Goal: Task Accomplishment & Management: Manage account settings

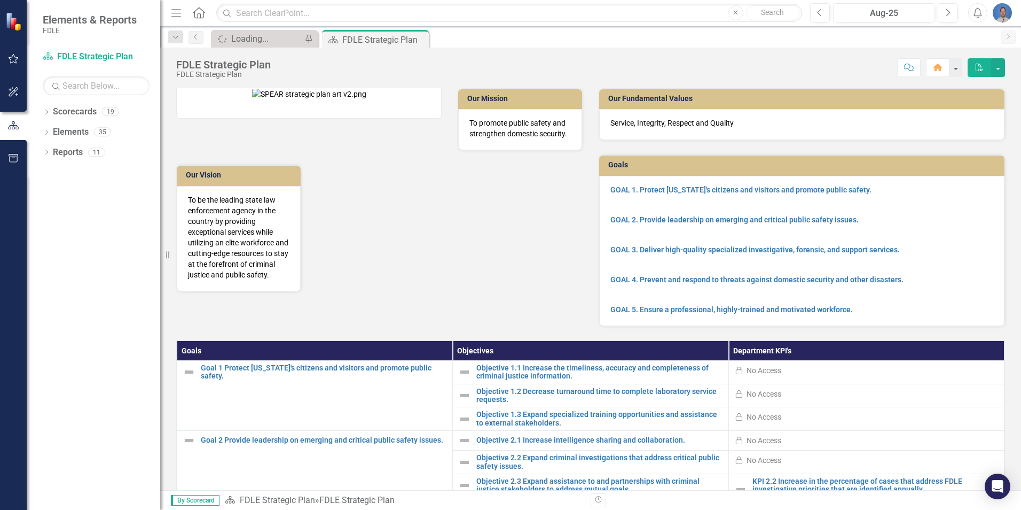
click at [1001, 12] on img "button" at bounding box center [1002, 12] width 19 height 19
click at [957, 132] on link "Logout Log Out" at bounding box center [969, 135] width 84 height 20
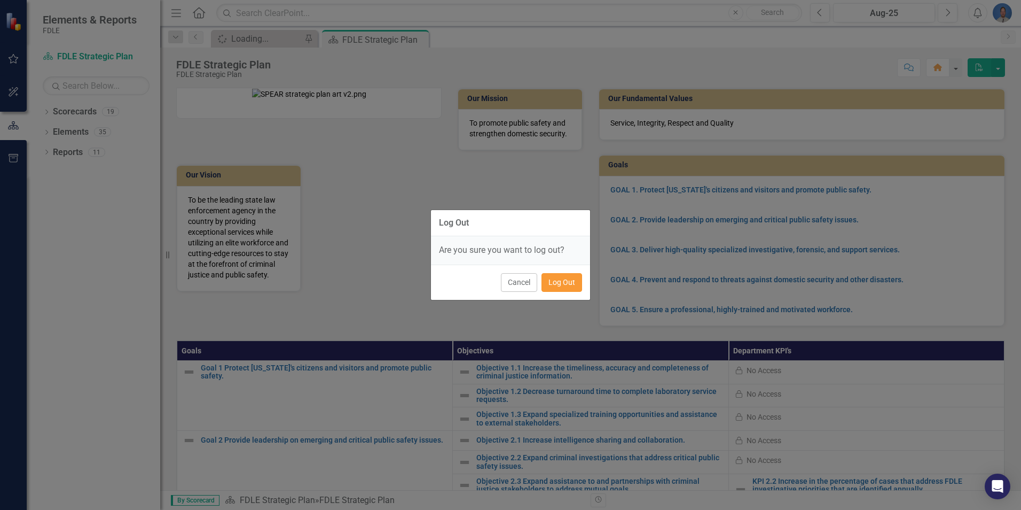
click at [568, 287] on button "Log Out" at bounding box center [562, 282] width 41 height 19
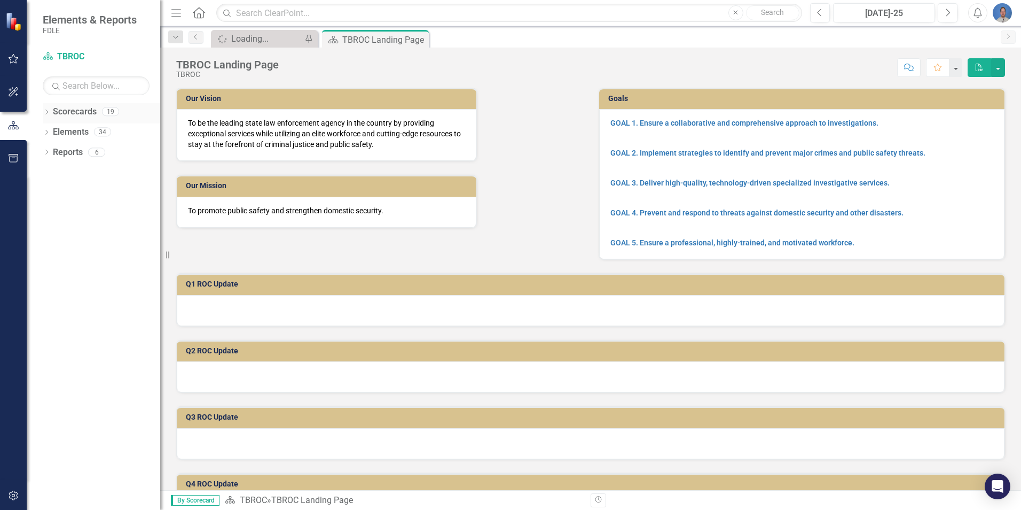
click at [47, 110] on icon "Dropdown" at bounding box center [46, 113] width 7 height 6
click at [45, 212] on icon "Dropdown" at bounding box center [46, 214] width 7 height 6
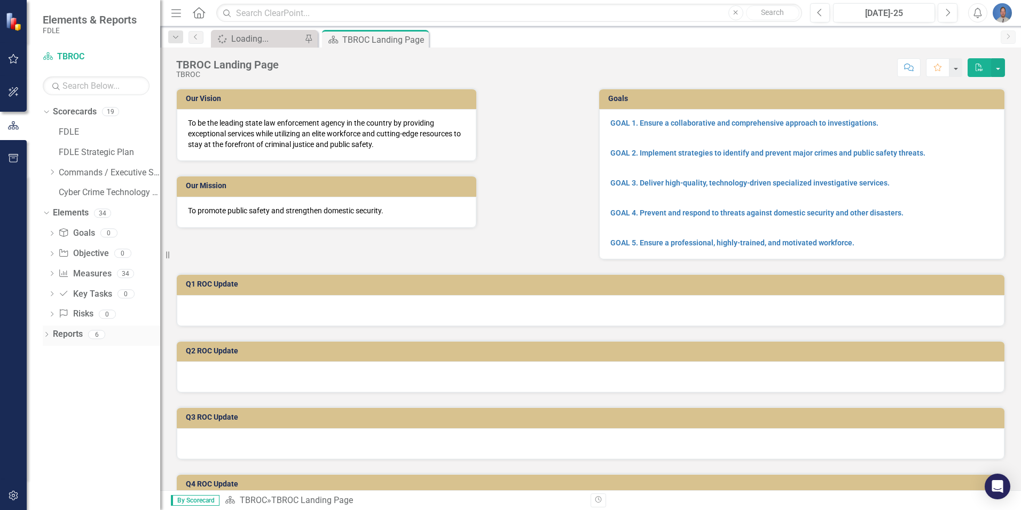
click at [46, 332] on icon "Dropdown" at bounding box center [46, 335] width 7 height 6
click at [1002, 16] on img "button" at bounding box center [1002, 12] width 19 height 19
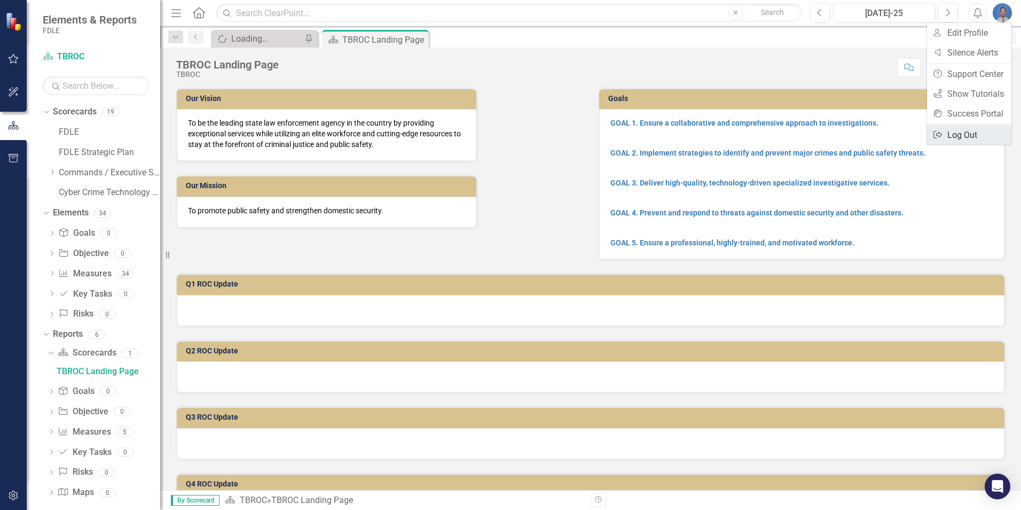
click at [966, 134] on link "Logout Log Out" at bounding box center [969, 135] width 84 height 20
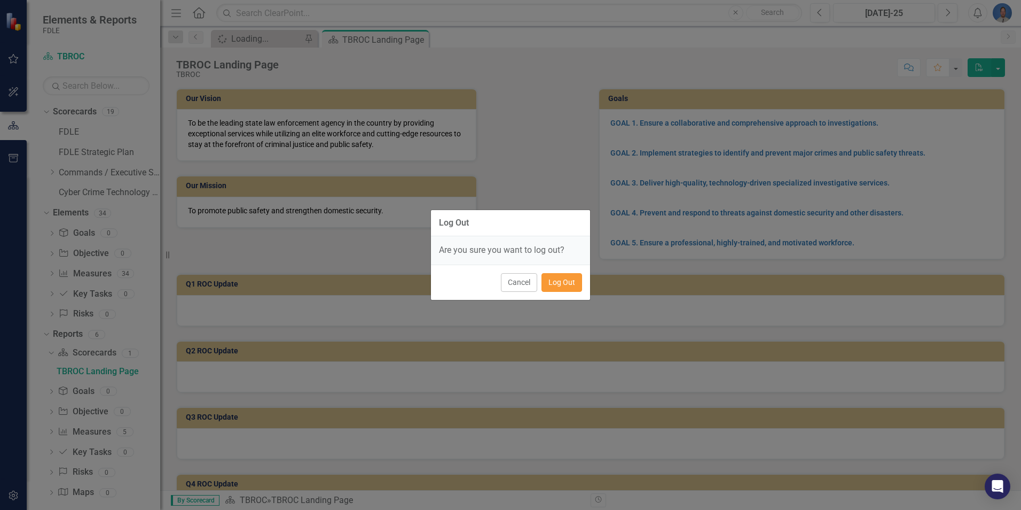
click at [554, 281] on button "Log Out" at bounding box center [562, 282] width 41 height 19
